Goal: Task Accomplishment & Management: Manage account settings

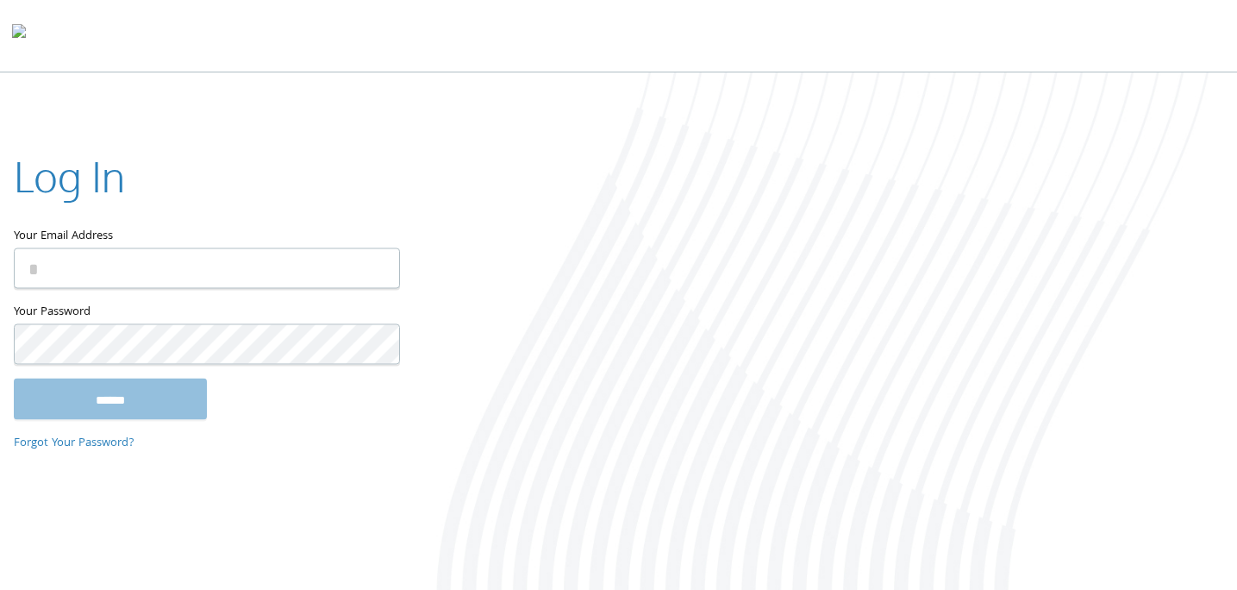
type input "**********"
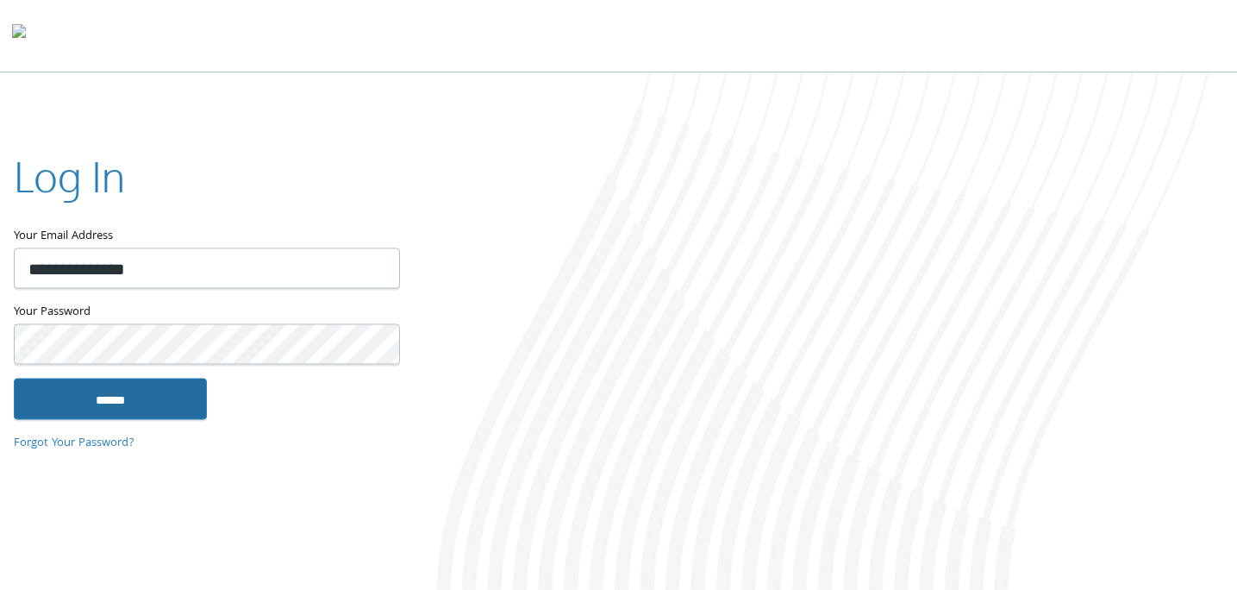
click at [127, 409] on input "******" at bounding box center [110, 398] width 193 height 41
